Goal: Task Accomplishment & Management: Manage account settings

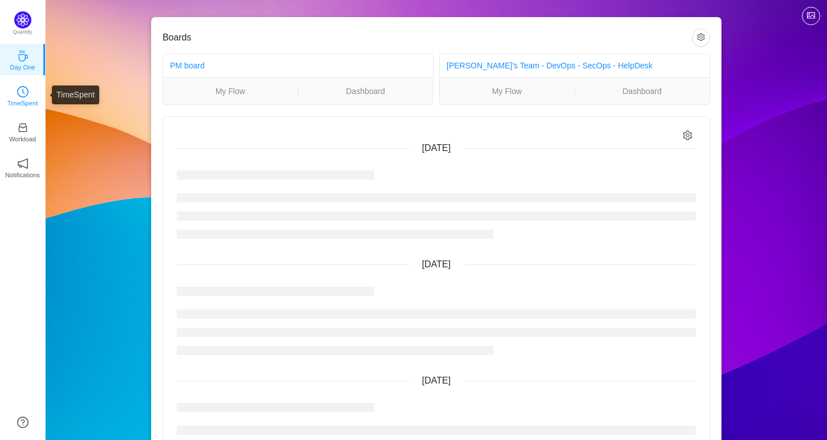
click at [18, 103] on p "TimeSpent" at bounding box center [22, 103] width 31 height 10
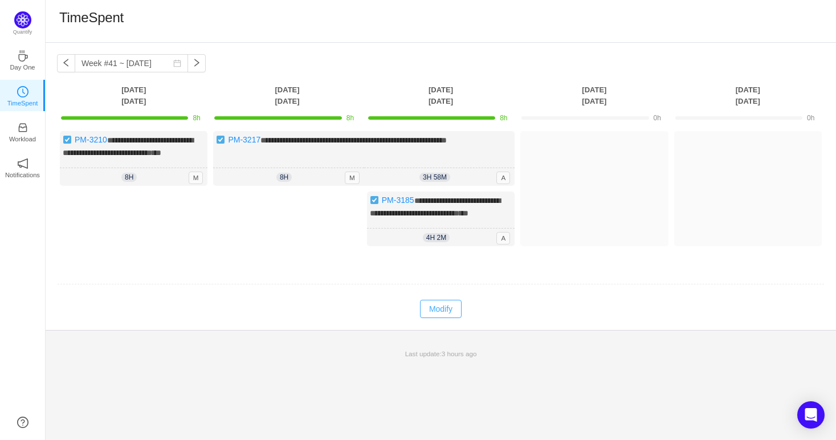
click at [448, 318] on button "Modify" at bounding box center [441, 309] width 42 height 18
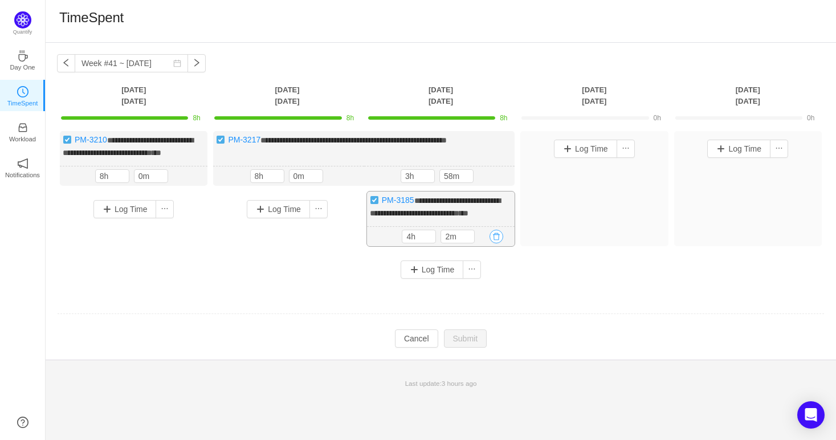
click at [497, 243] on button "button" at bounding box center [497, 237] width 14 height 14
click at [483, 303] on button "Yes" at bounding box center [484, 307] width 22 height 14
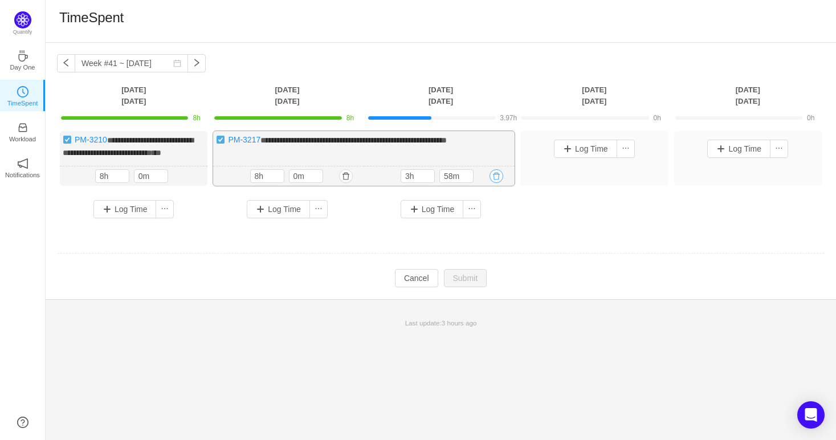
click at [497, 181] on button "button" at bounding box center [497, 176] width 14 height 14
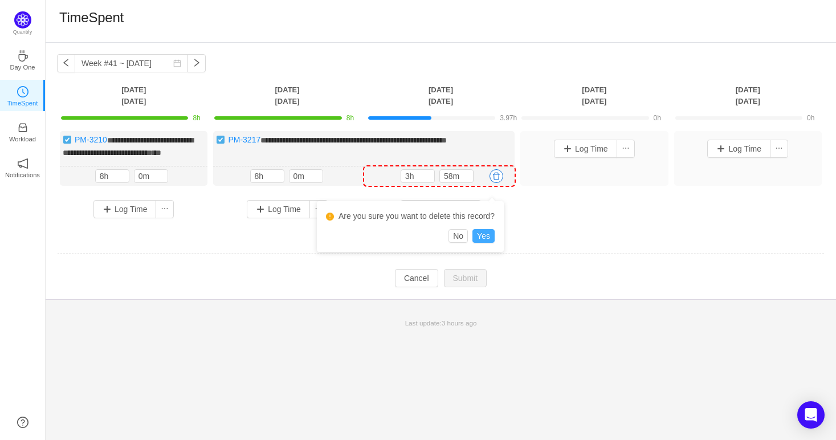
click at [477, 233] on button "Yes" at bounding box center [484, 236] width 22 height 14
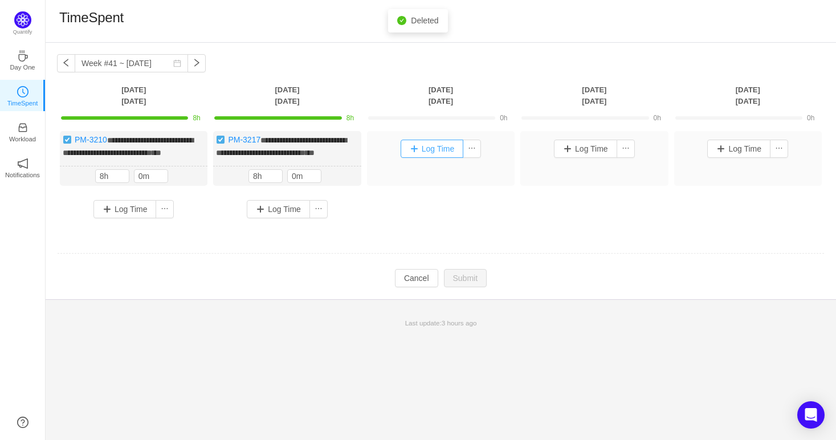
click at [433, 151] on button "Log Time" at bounding box center [432, 149] width 63 height 18
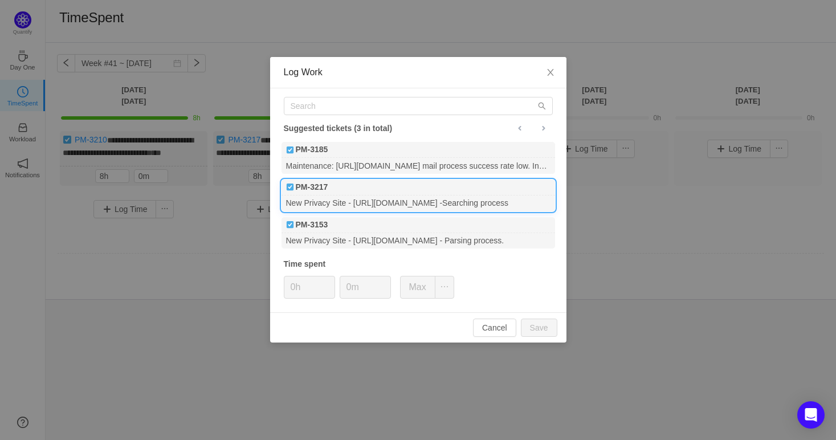
click at [375, 206] on div "New Privacy Site - [URL][DOMAIN_NAME] -Searching process" at bounding box center [419, 203] width 274 height 15
click at [548, 329] on button "Save" at bounding box center [539, 328] width 36 height 18
type input "0h"
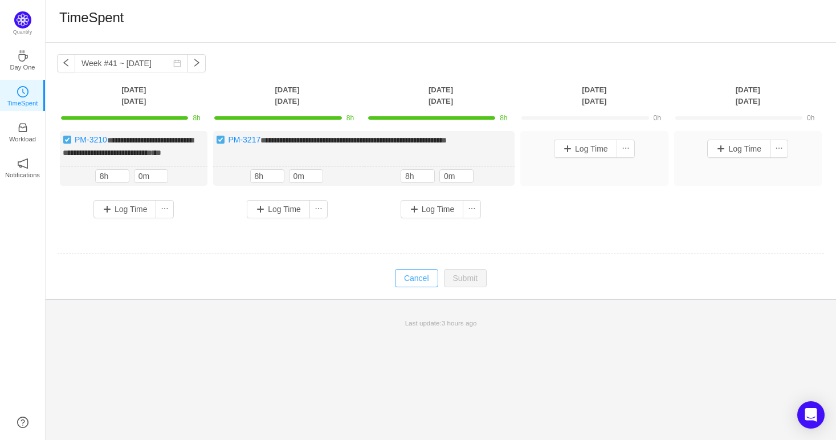
click at [425, 287] on button "Cancel" at bounding box center [416, 278] width 43 height 18
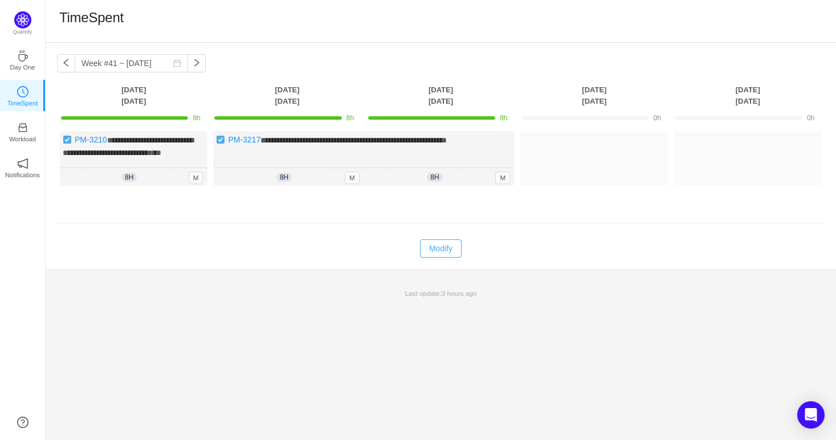
click at [450, 258] on button "Modify" at bounding box center [441, 248] width 42 height 18
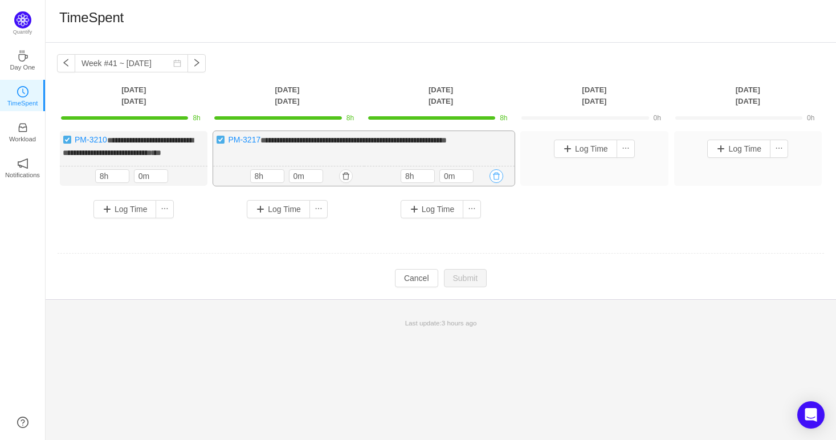
click at [493, 183] on button "button" at bounding box center [497, 176] width 14 height 14
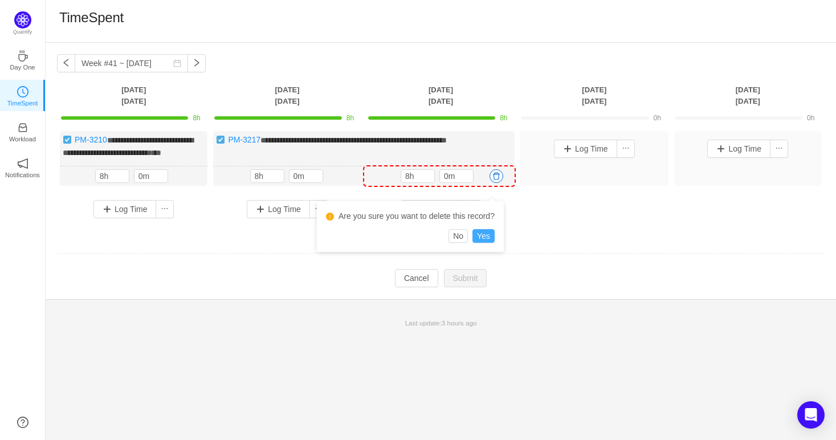
click at [479, 237] on button "Yes" at bounding box center [484, 236] width 22 height 14
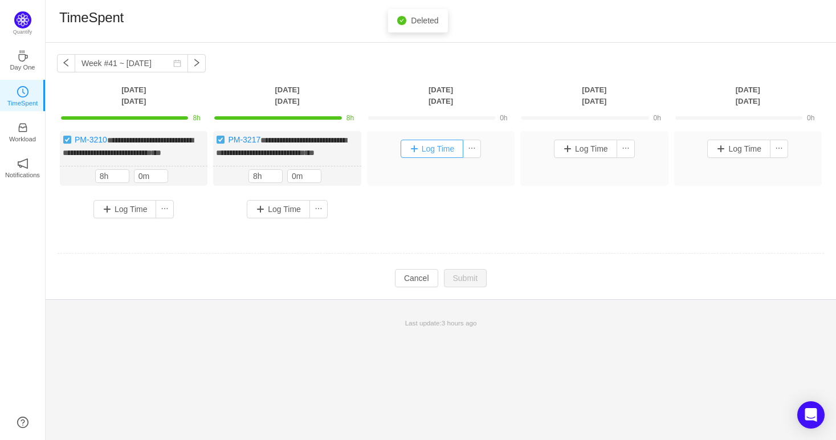
click at [448, 145] on button "Log Time" at bounding box center [432, 149] width 63 height 18
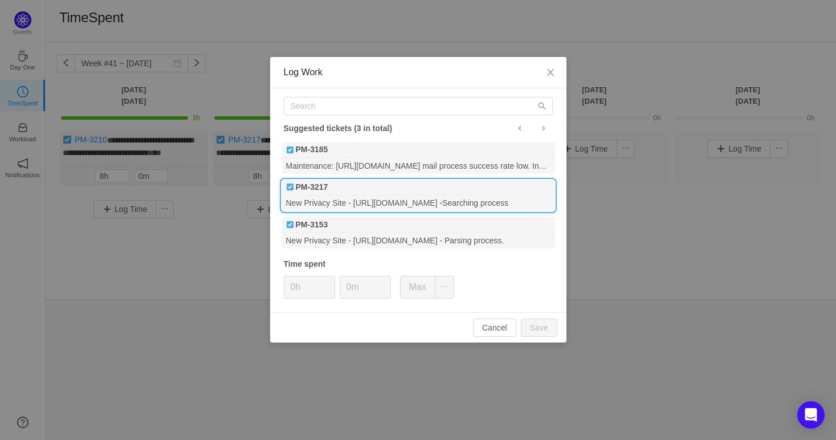
click at [374, 208] on div "New Privacy Site - [URL][DOMAIN_NAME] -Searching process" at bounding box center [419, 203] width 274 height 15
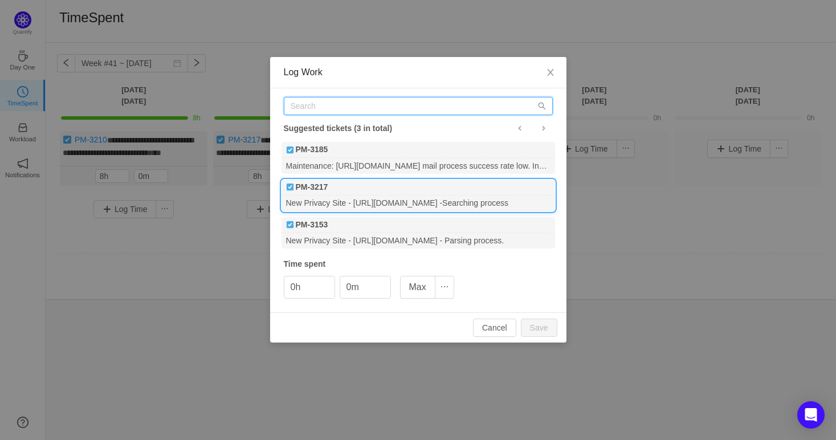
click at [340, 108] on input "text" at bounding box center [418, 106] width 269 height 18
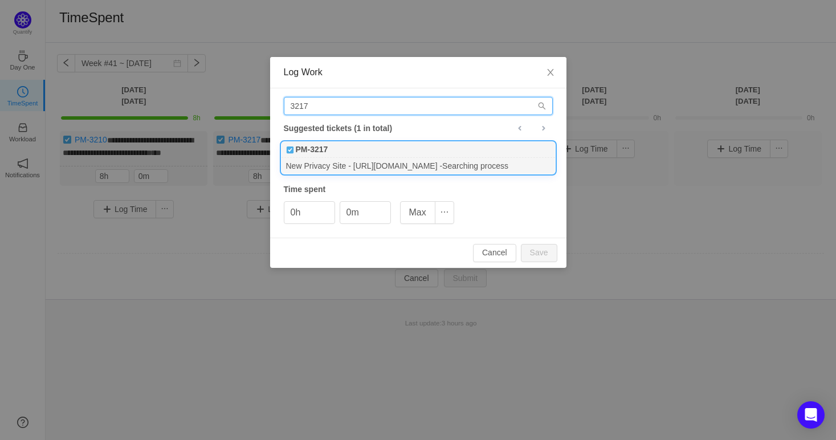
type input "3217"
click at [295, 215] on input "0h" at bounding box center [309, 213] width 50 height 22
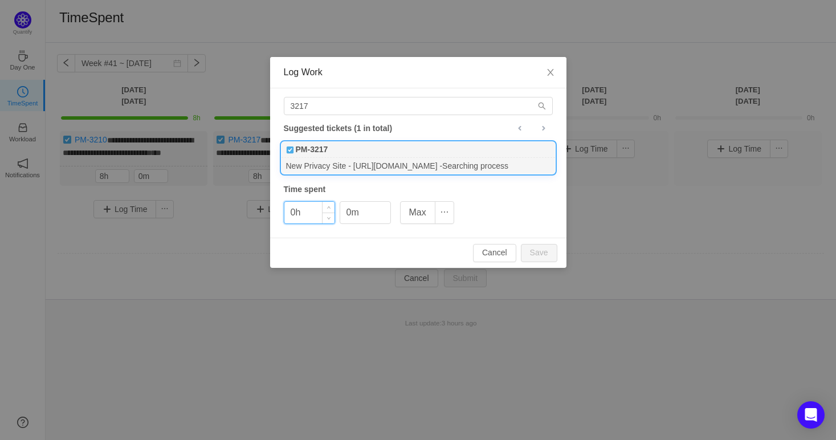
click at [292, 215] on input "0h" at bounding box center [309, 213] width 50 height 22
click at [543, 252] on button "Save" at bounding box center [539, 253] width 36 height 18
type input "0h"
